Goal: Task Accomplishment & Management: Use online tool/utility

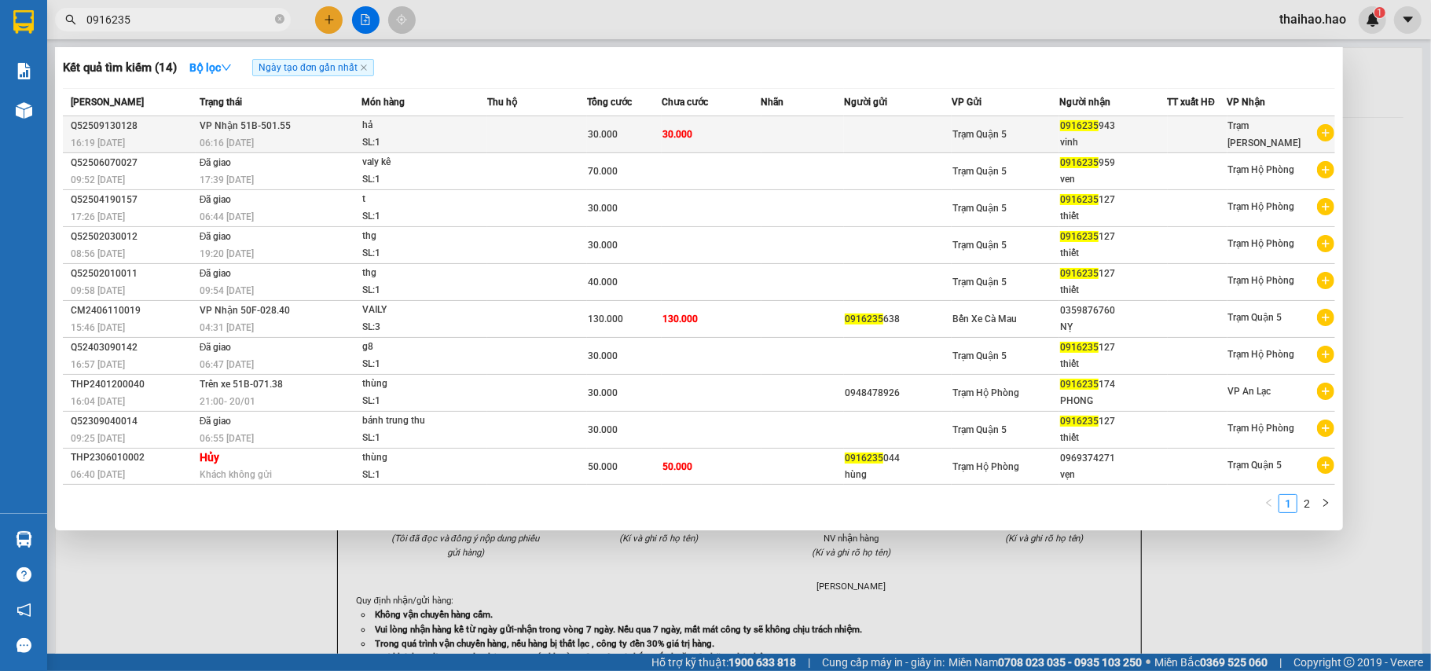
type input "0916235"
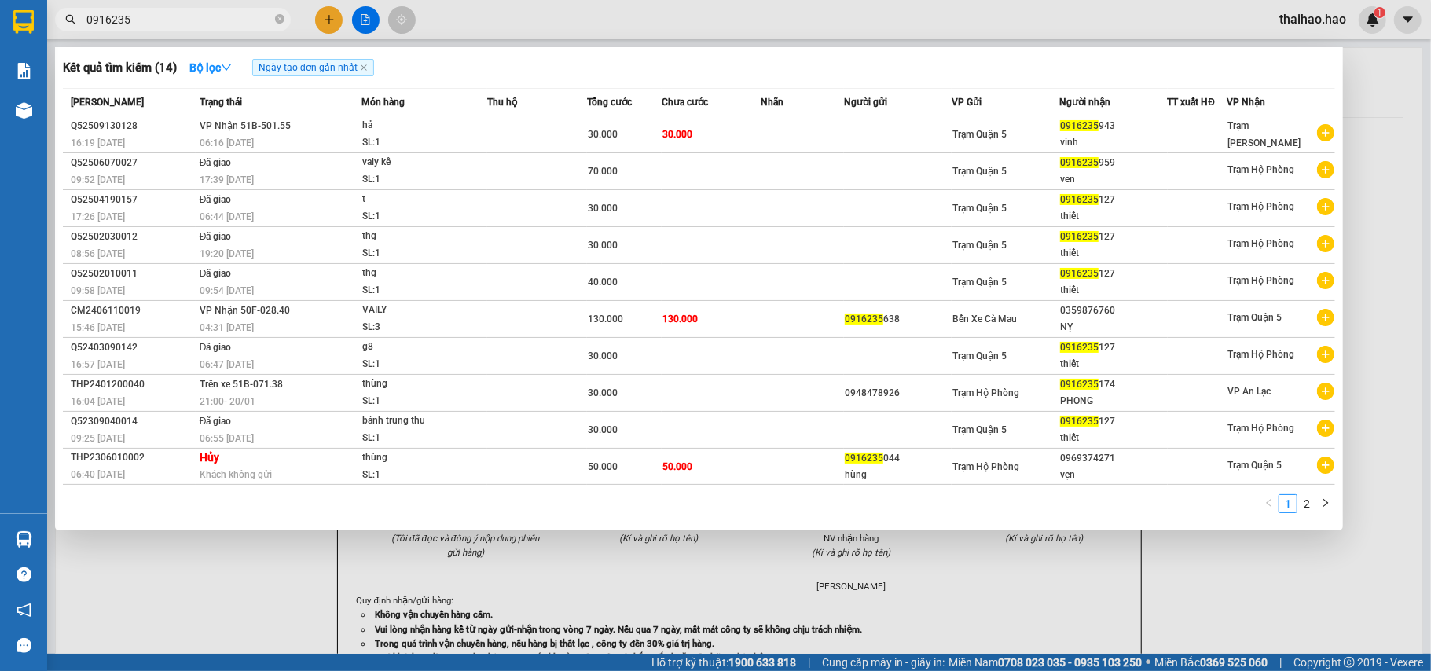
click at [627, 130] on div "30.000" at bounding box center [624, 134] width 73 height 17
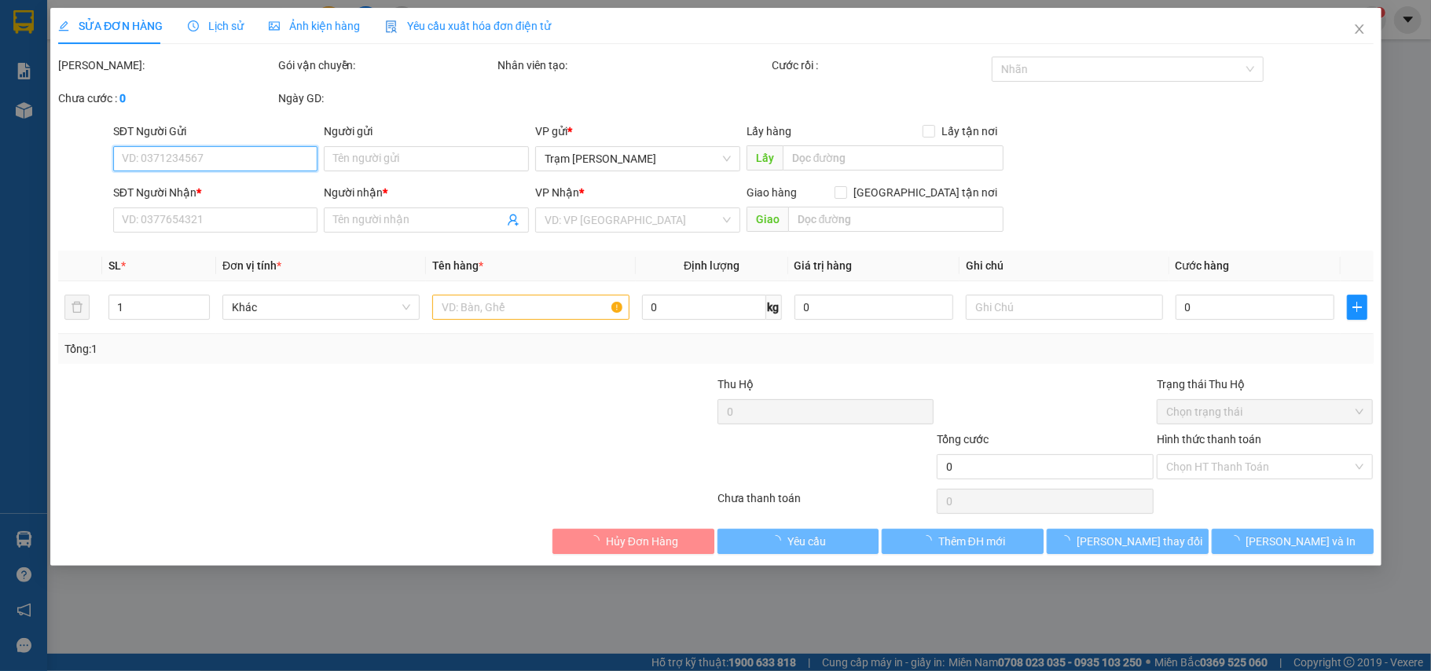
type input "0916235943"
type input "vinh"
type input "30.000"
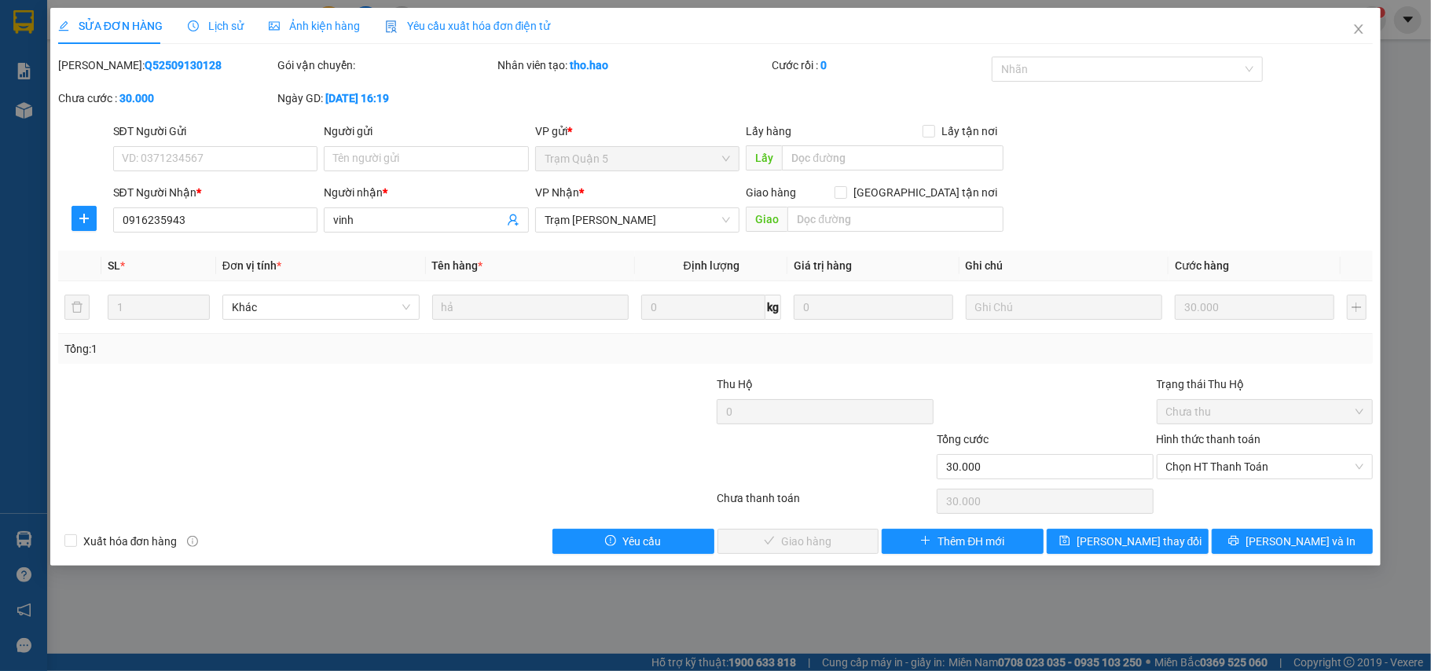
click at [209, 29] on span "Lịch sử" at bounding box center [216, 26] width 56 height 13
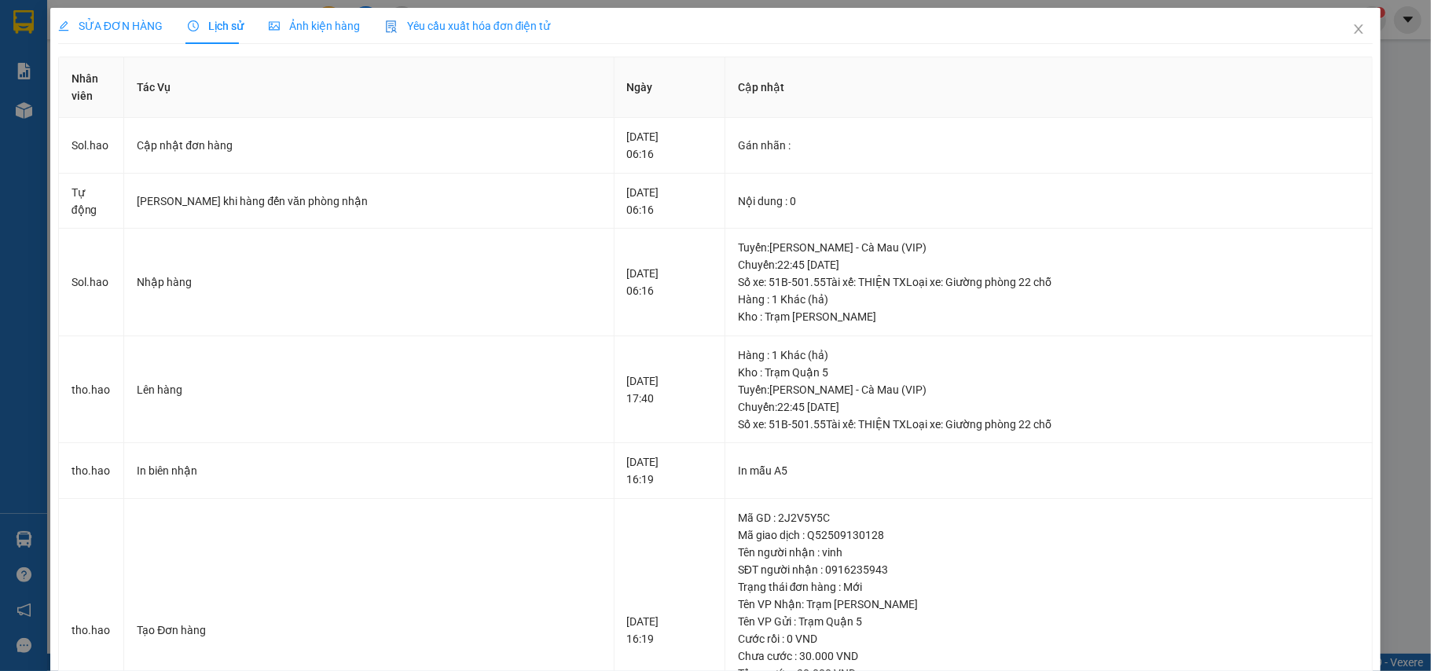
click at [271, 16] on div "Ảnh kiện hàng" at bounding box center [314, 26] width 91 height 36
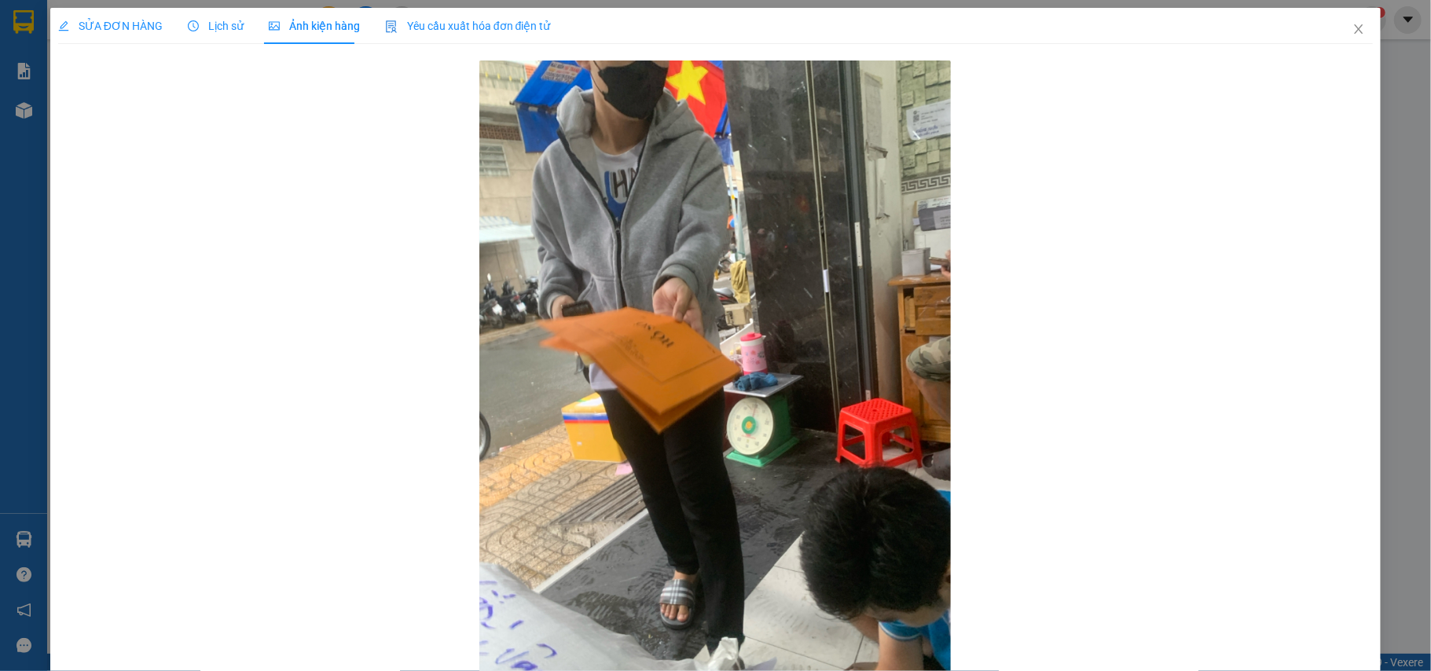
click at [130, 8] on div "SỬA ĐƠN HÀNG" at bounding box center [110, 26] width 105 height 36
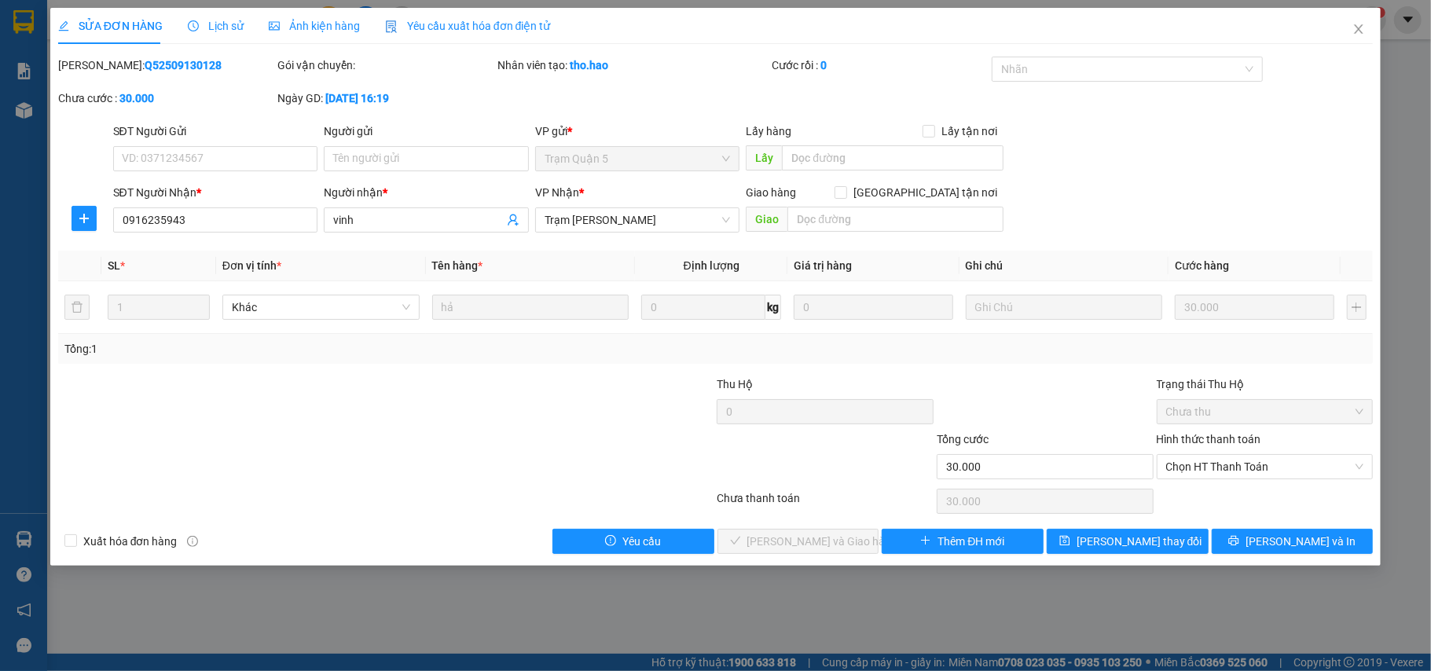
click at [1272, 491] on div "Chọn HT Thanh Toán" at bounding box center [1266, 501] width 220 height 31
click at [1275, 457] on span "Chọn HT Thanh Toán" at bounding box center [1266, 467] width 198 height 24
